Goal: Feedback & Contribution: Submit feedback/report problem

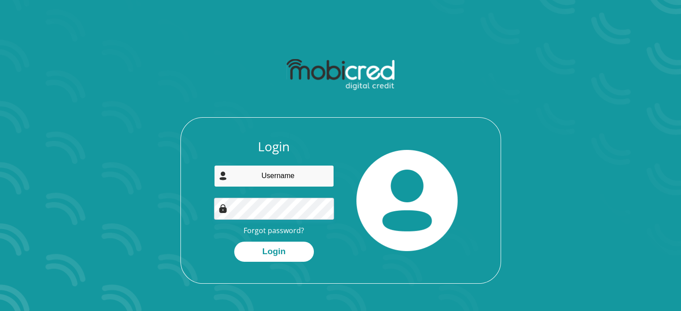
click at [281, 174] on input "email" at bounding box center [274, 176] width 120 height 22
type input "Juleiga.regal@gmail.com"
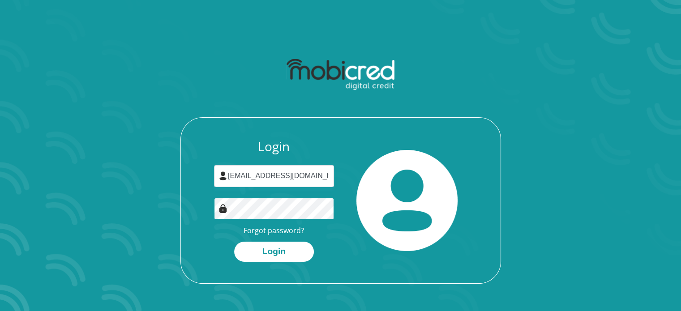
click at [234, 242] on button "Login" at bounding box center [274, 252] width 80 height 20
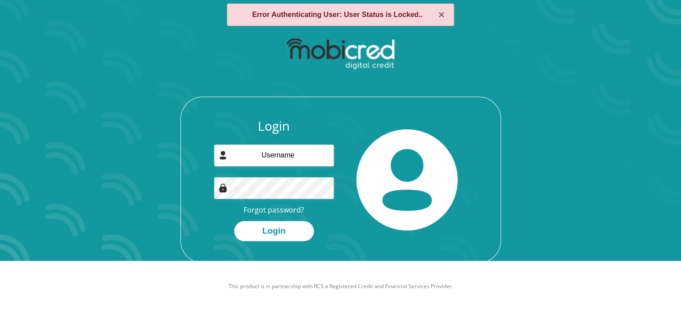
scroll to position [51, 0]
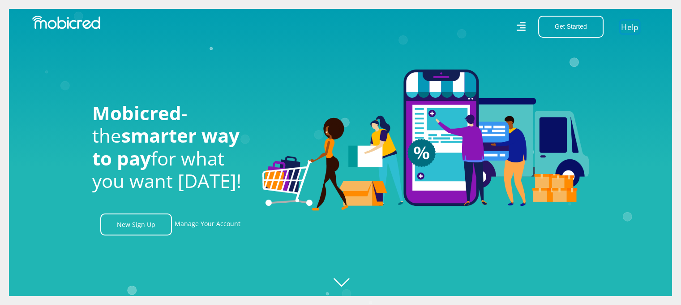
click at [629, 25] on link "Help" at bounding box center [630, 26] width 18 height 13
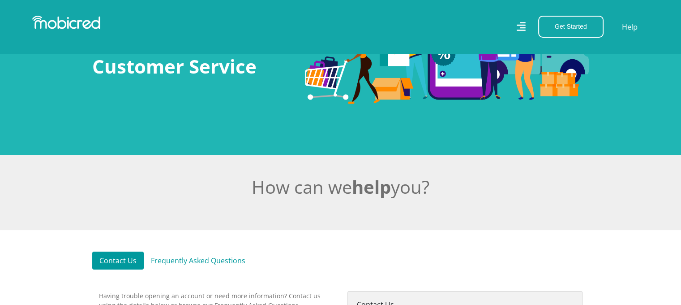
scroll to position [179, 0]
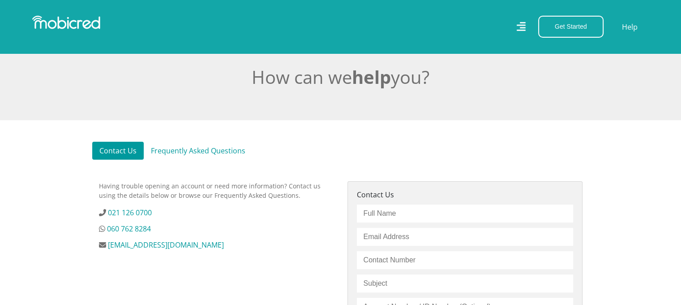
click at [394, 212] on input "text" at bounding box center [465, 213] width 216 height 18
type input "MS [PERSON_NAME] REGAL"
type input "0840475668"
click at [394, 237] on input "email" at bounding box center [465, 237] width 216 height 18
type input "[EMAIL_ADDRESS][DOMAIN_NAME]"
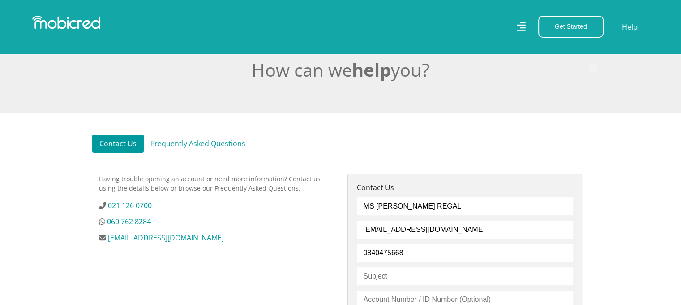
scroll to position [314, 0]
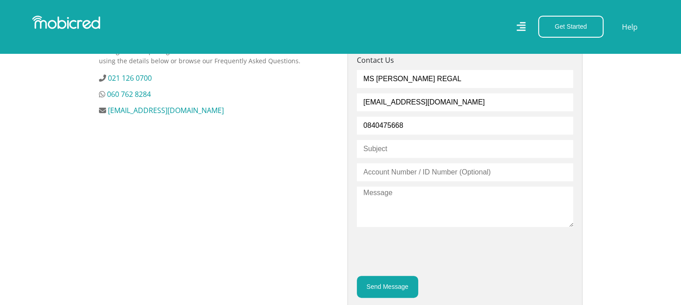
click at [416, 159] on div "MS [PERSON_NAME] REGAL [EMAIL_ADDRESS][DOMAIN_NAME] 0840475668 Send Message" at bounding box center [465, 184] width 216 height 228
click at [413, 148] on input "text" at bounding box center [465, 149] width 216 height 18
type input "Account locked"
type input "7605220151087"
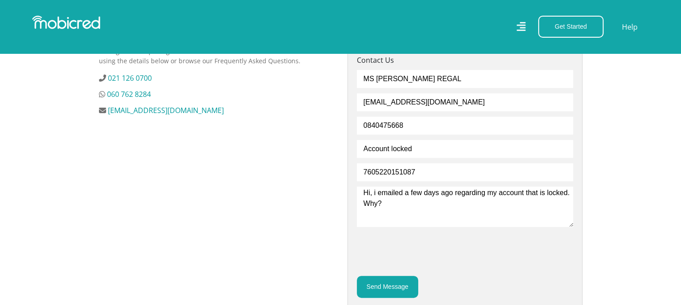
type textarea "Hi, i emailed a few days ago regarding my account that is locked. Why?"
click at [393, 205] on textarea "Hi, i emailed a few days ago regarding my account that is locked. Why?" at bounding box center [465, 206] width 216 height 40
click at [383, 284] on button "Send Message" at bounding box center [387, 286] width 61 height 22
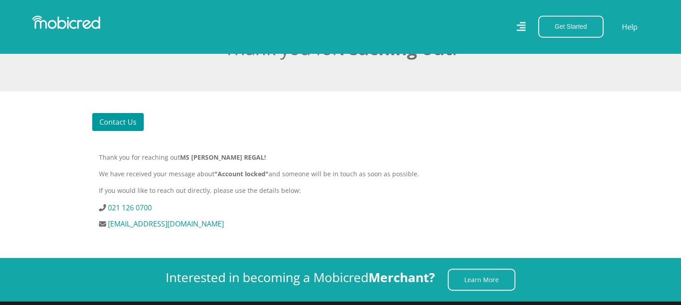
scroll to position [224, 0]
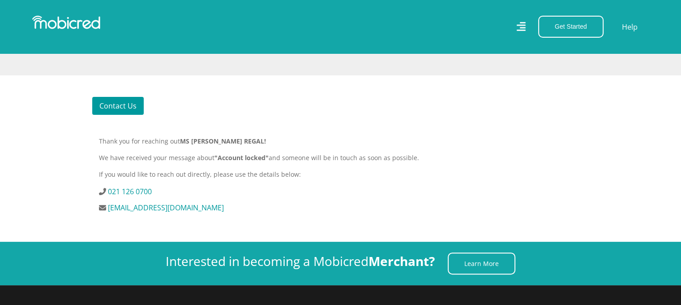
drag, startPoint x: 230, startPoint y: 210, endPoint x: 107, endPoint y: 213, distance: 123.2
click at [107, 213] on div "Thank you for reaching out MS JULEIGA REGAL! We have received your message abou…" at bounding box center [340, 178] width 497 height 84
copy li "[EMAIL_ADDRESS][DOMAIN_NAME]"
